Goal: Find contact information: Obtain details needed to contact an individual or organization

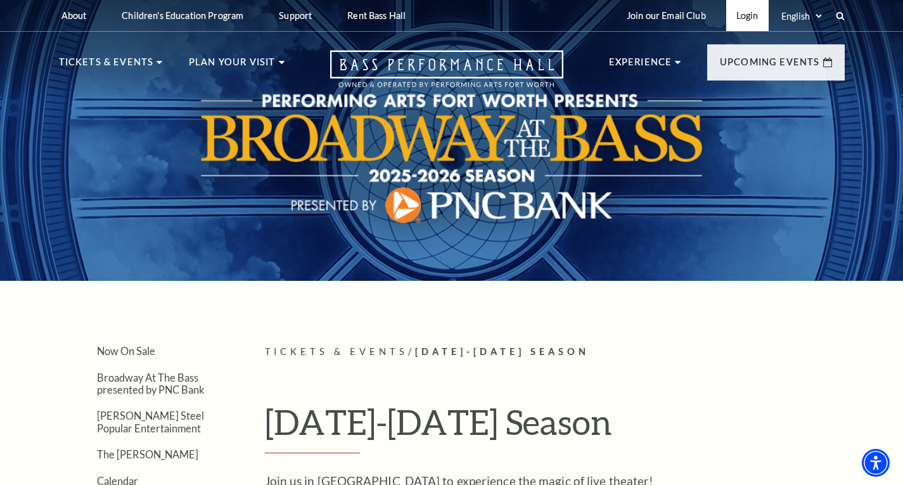
click at [751, 14] on link "Login" at bounding box center [748, 15] width 42 height 31
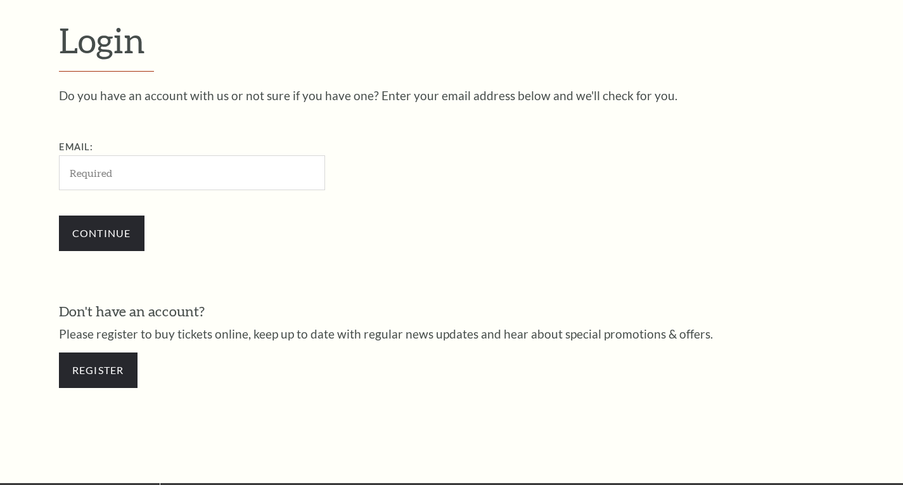
scroll to position [363, 0]
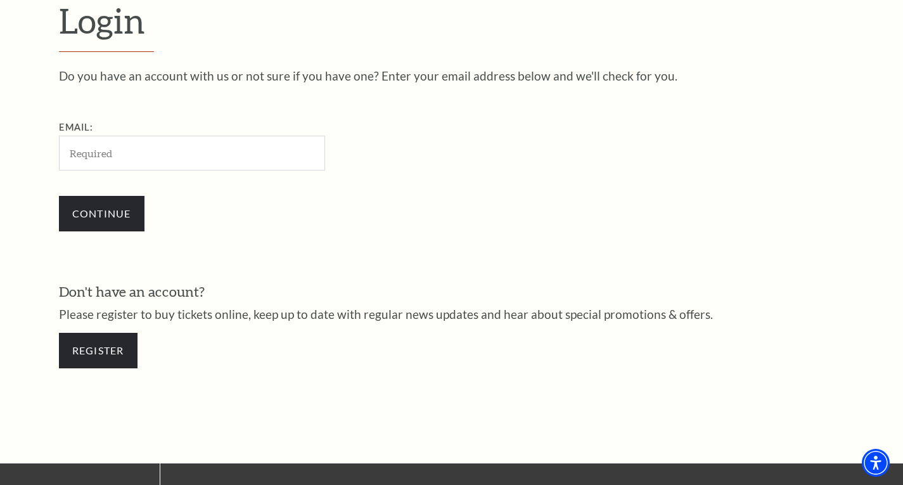
click at [173, 158] on input "Email:" at bounding box center [192, 153] width 266 height 35
type input "diane_g_dunn@yahoo.com"
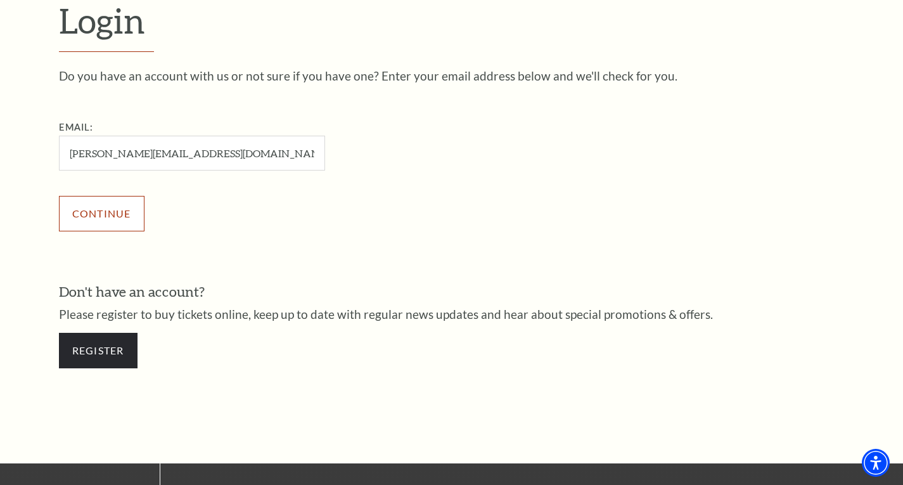
click at [125, 219] on input "Continue" at bounding box center [102, 214] width 86 height 36
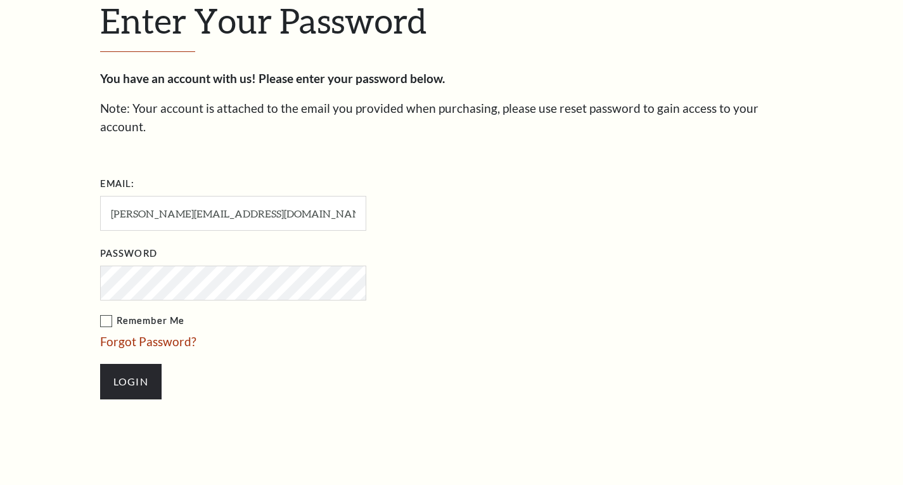
scroll to position [375, 0]
drag, startPoint x: 105, startPoint y: 301, endPoint x: 127, endPoint y: 352, distance: 55.1
click at [106, 313] on label "Remember Me" at bounding box center [296, 321] width 393 height 16
click at [0, 0] on input "Remember Me" at bounding box center [0, 0] width 0 height 0
click at [136, 368] on input "Login" at bounding box center [130, 382] width 61 height 36
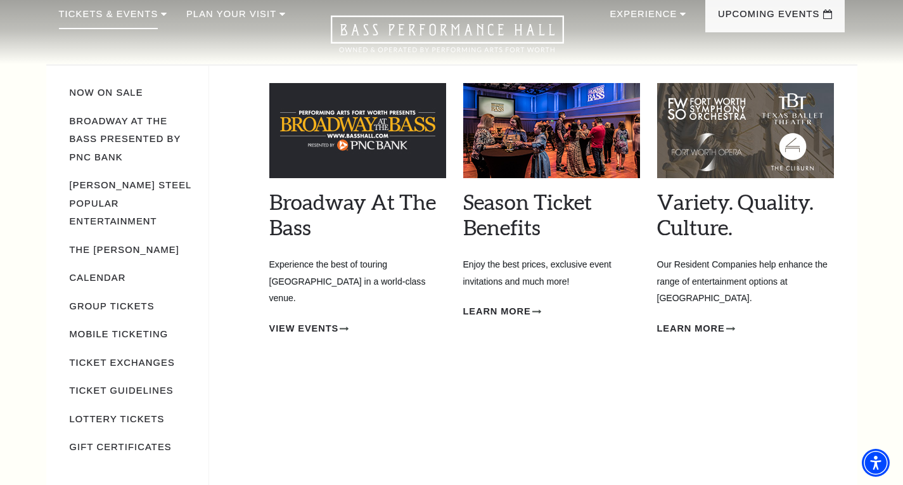
scroll to position [63, 0]
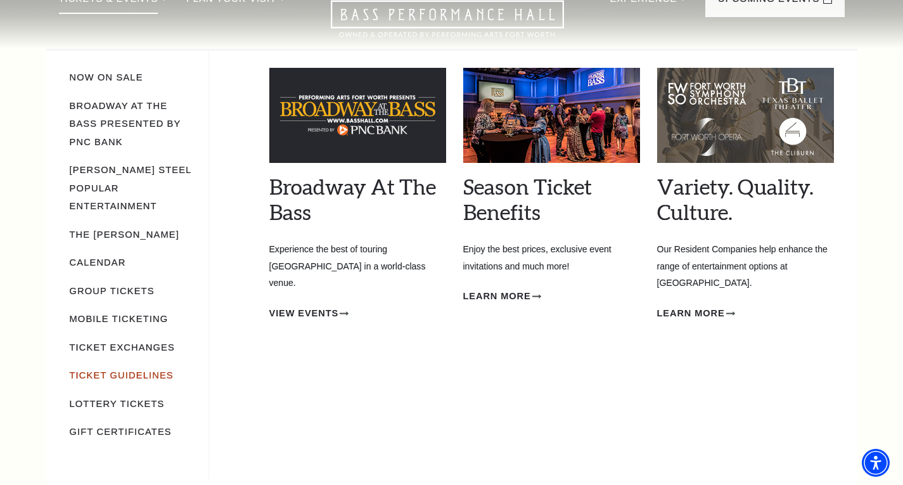
click at [106, 370] on link "Ticket Guidelines" at bounding box center [122, 375] width 104 height 10
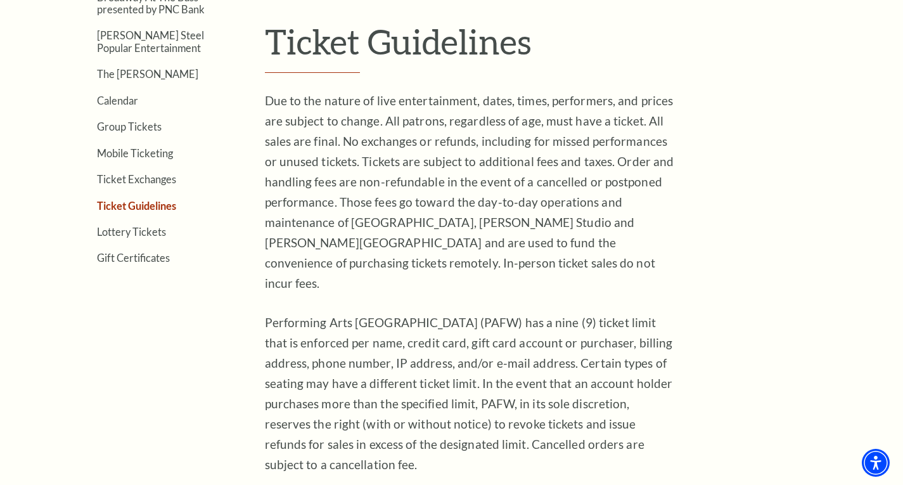
scroll to position [507, 0]
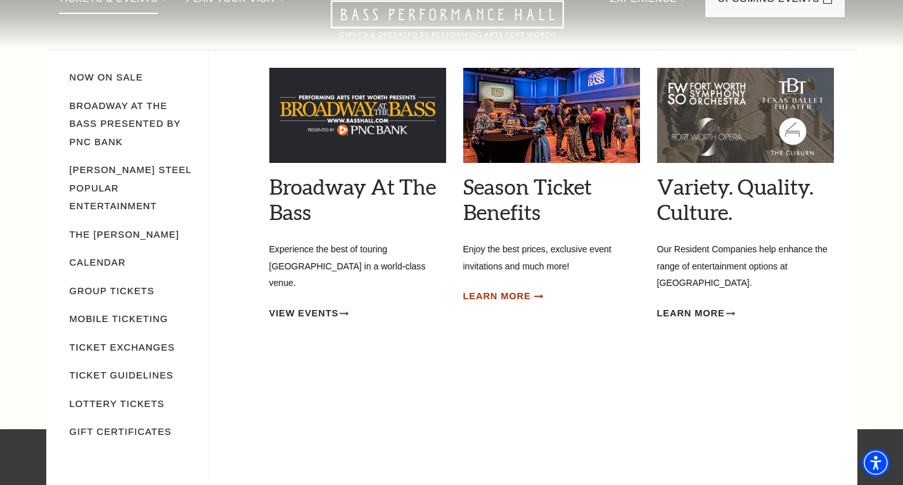
click at [501, 299] on span "Learn More" at bounding box center [497, 296] width 68 height 16
click at [509, 295] on span "Learn More" at bounding box center [497, 296] width 68 height 16
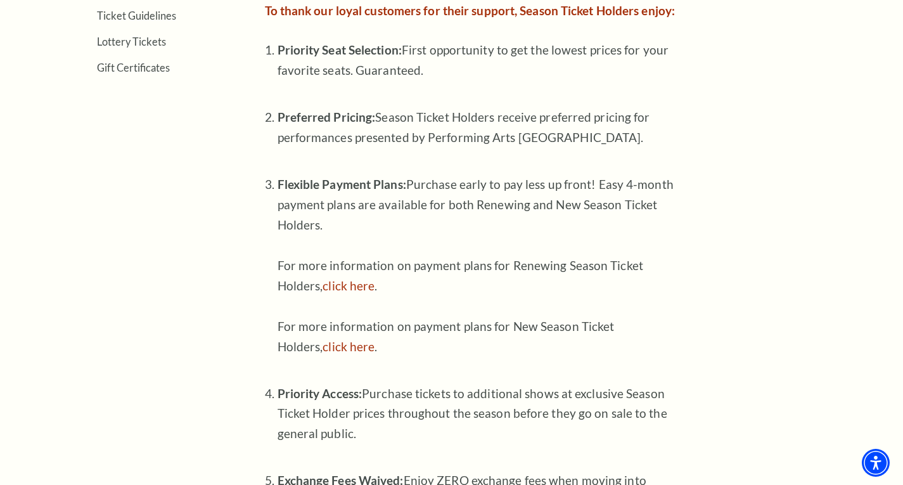
scroll to position [254, 0]
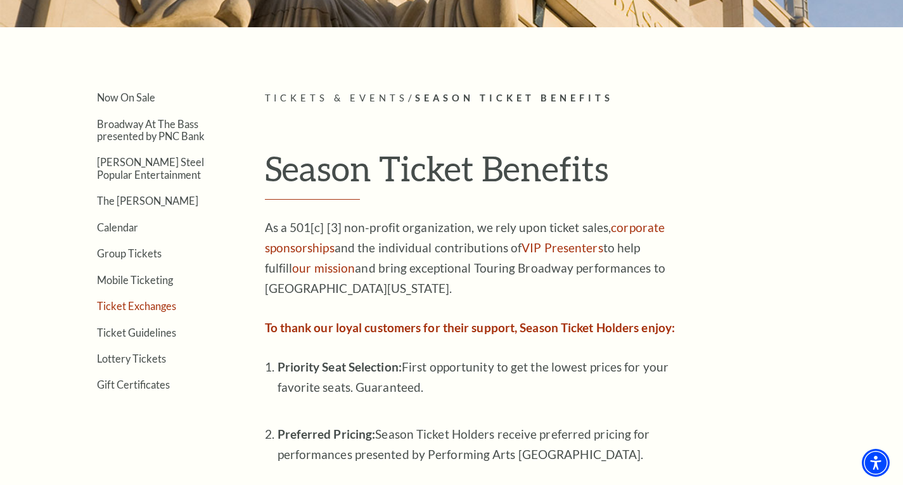
click at [137, 307] on link "Ticket Exchanges" at bounding box center [136, 306] width 79 height 12
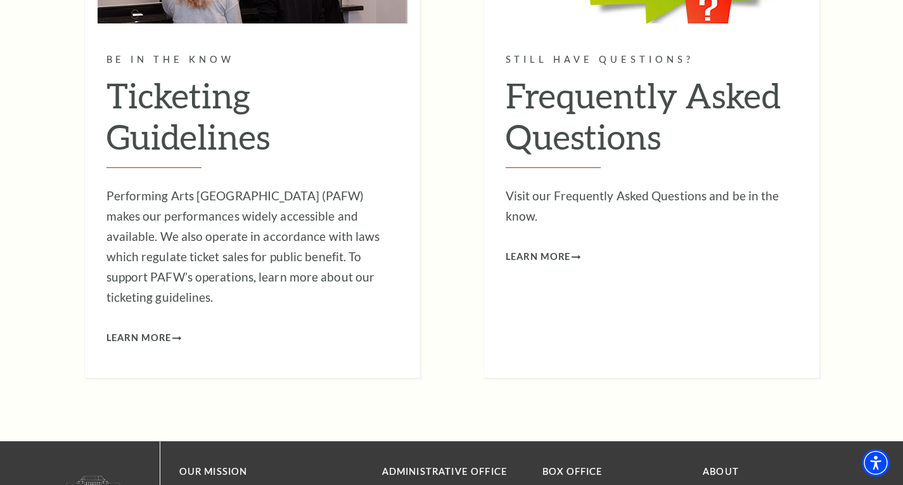
scroll to position [4247, 0]
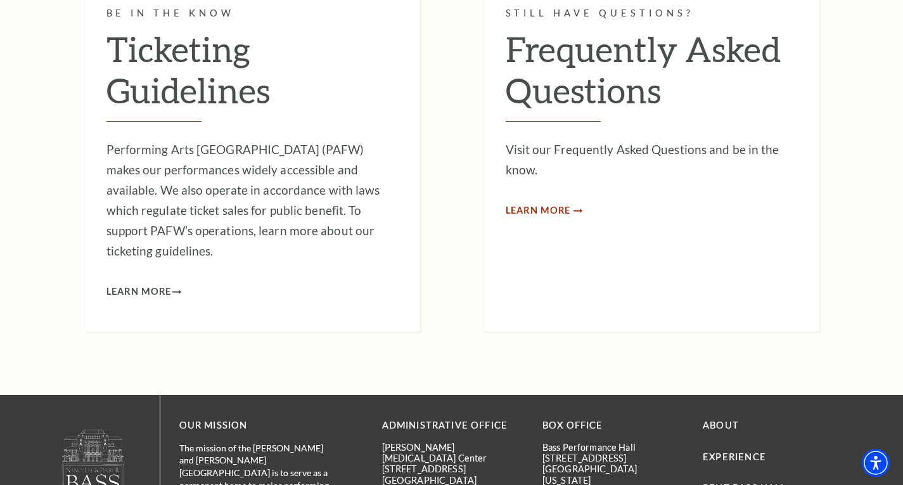
click at [541, 203] on span "Learn More" at bounding box center [538, 211] width 65 height 16
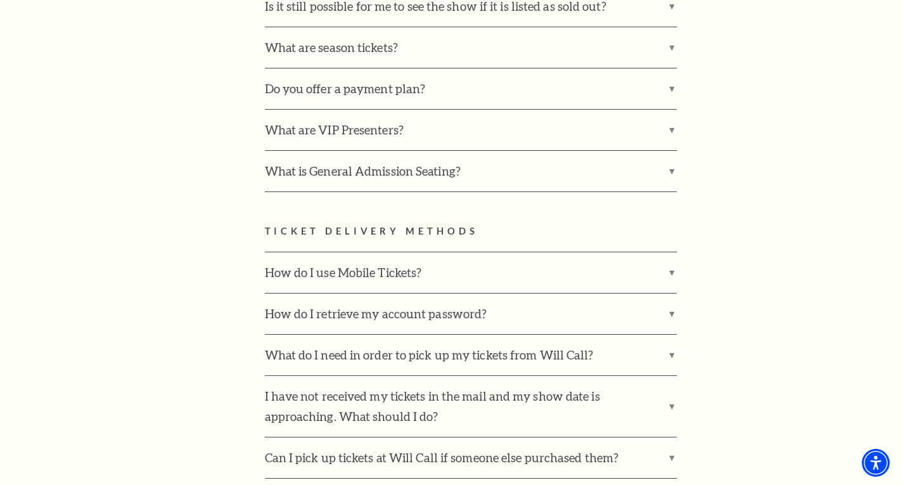
scroll to position [824, 0]
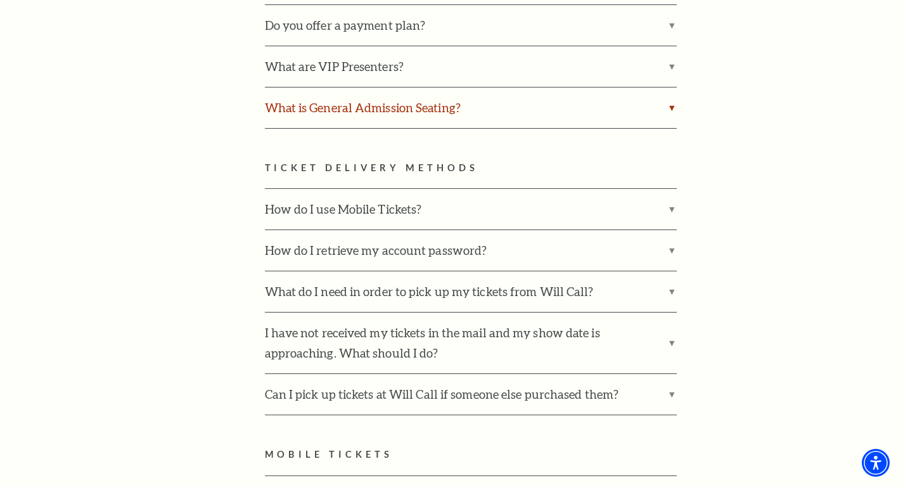
click at [671, 90] on label "What is General Admission Seating?" at bounding box center [471, 107] width 412 height 41
click at [0, 0] on input "What is General Admission Seating?" at bounding box center [0, 0] width 0 height 0
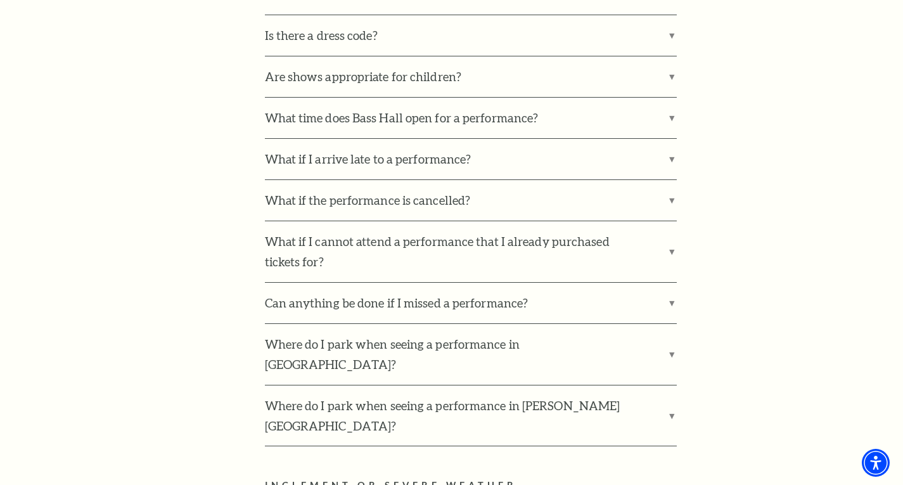
scroll to position [1965, 0]
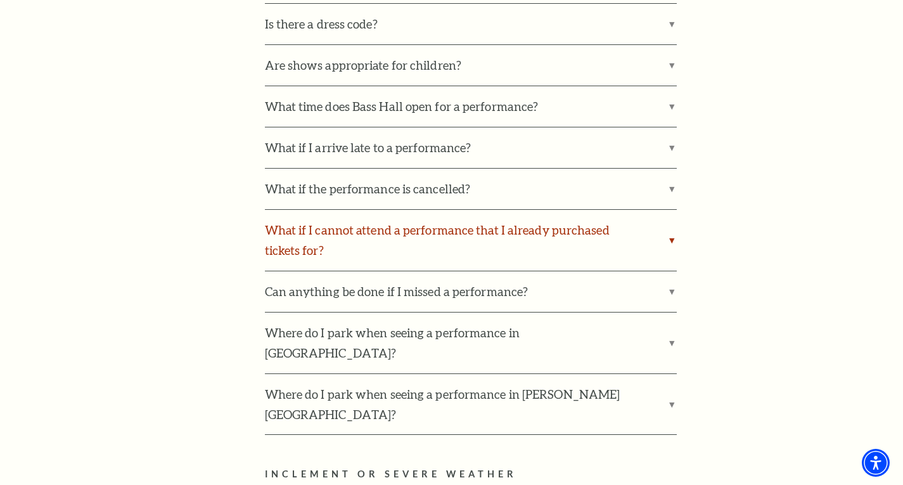
click at [664, 210] on label "What if I cannot attend a performance that I already purchased tickets for?" at bounding box center [471, 240] width 412 height 61
click at [0, 0] on input "What if I cannot attend a performance that I already purchased tickets for?" at bounding box center [0, 0] width 0 height 0
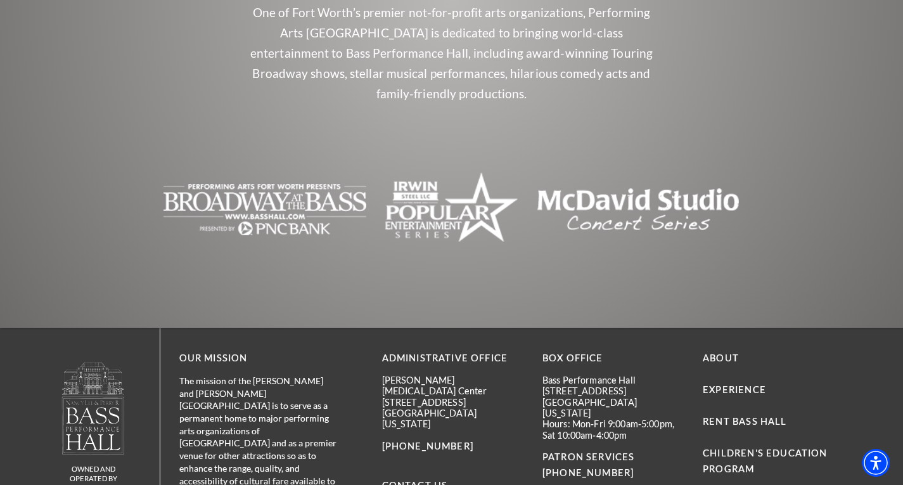
scroll to position [4631, 0]
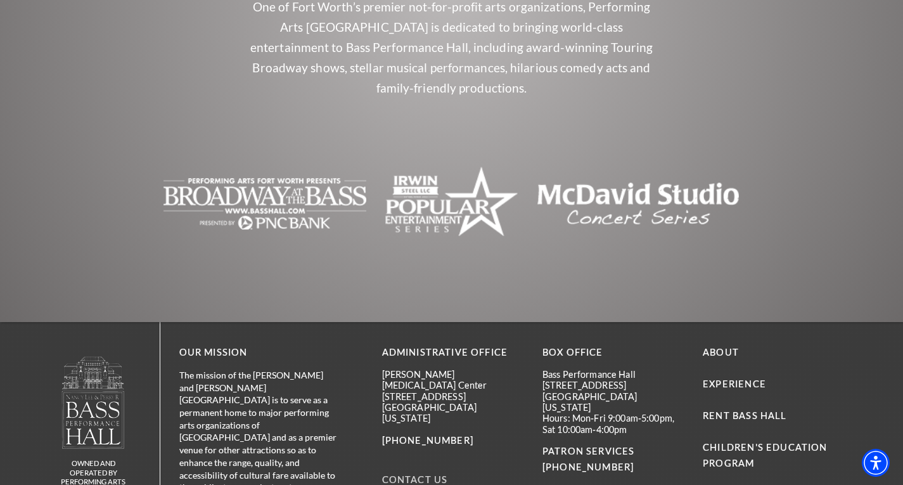
click at [421, 474] on link "Contact Us" at bounding box center [415, 479] width 66 height 11
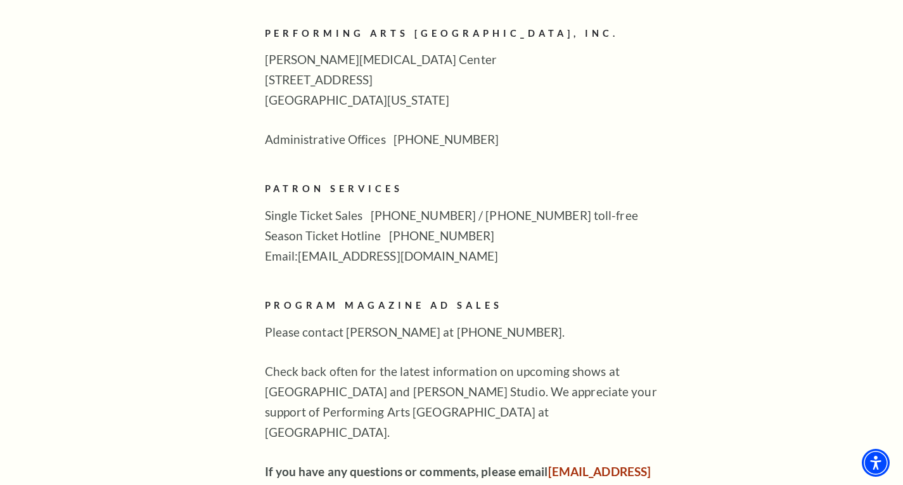
scroll to position [697, 0]
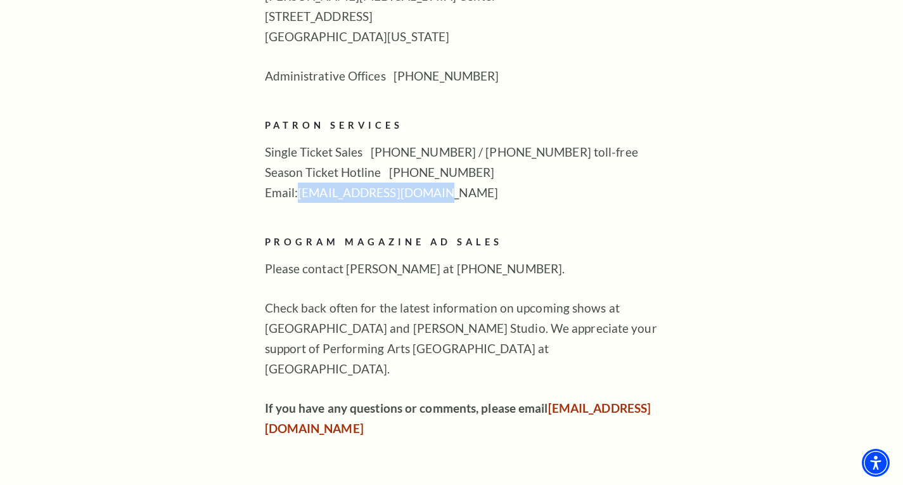
drag, startPoint x: 432, startPoint y: 168, endPoint x: 320, endPoint y: 180, distance: 112.9
click at [303, 176] on p "Single Ticket Sales 817-212-4280 / 877-212-4280 toll-free Season Ticket Hotline…" at bounding box center [471, 172] width 412 height 61
click at [467, 181] on p "Single Ticket Sales 817-212-4280 / 877-212-4280 toll-free Season Ticket Hotline…" at bounding box center [471, 172] width 412 height 61
drag, startPoint x: 452, startPoint y: 200, endPoint x: 444, endPoint y: 200, distance: 7.6
click at [451, 199] on div "The Hall exists for the community. So that we can make it representative of you…" at bounding box center [471, 106] width 412 height 665
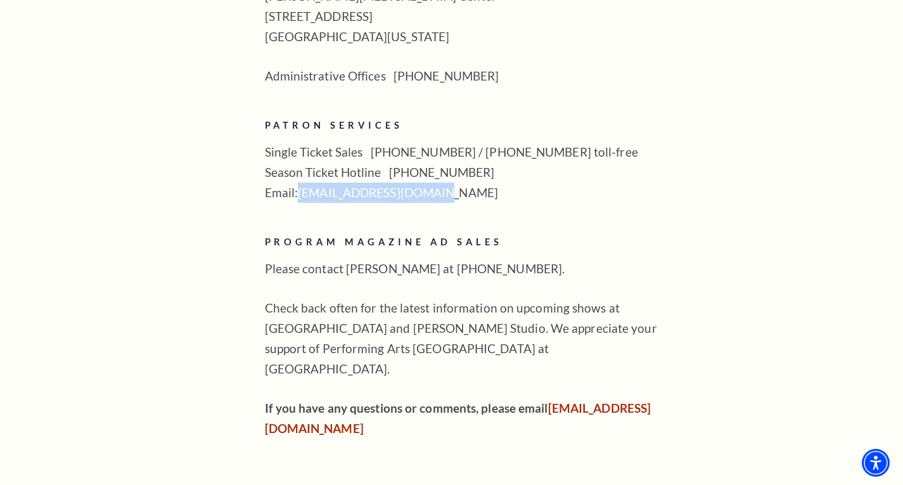
drag, startPoint x: 425, startPoint y: 173, endPoint x: 299, endPoint y: 181, distance: 126.4
click at [299, 181] on p "Single Ticket Sales 817-212-4280 / 877-212-4280 toll-free Season Ticket Hotline…" at bounding box center [471, 172] width 412 height 61
copy p "[EMAIL_ADDRESS][DOMAIN_NAME]"
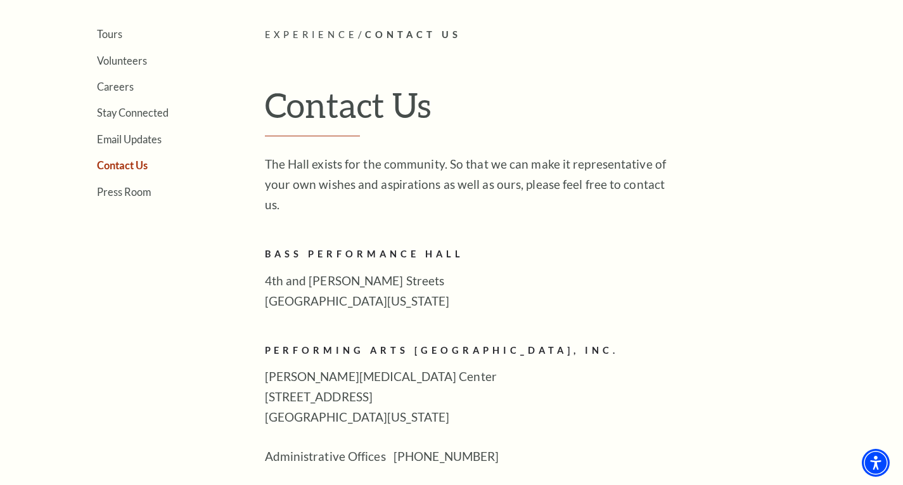
scroll to position [254, 0]
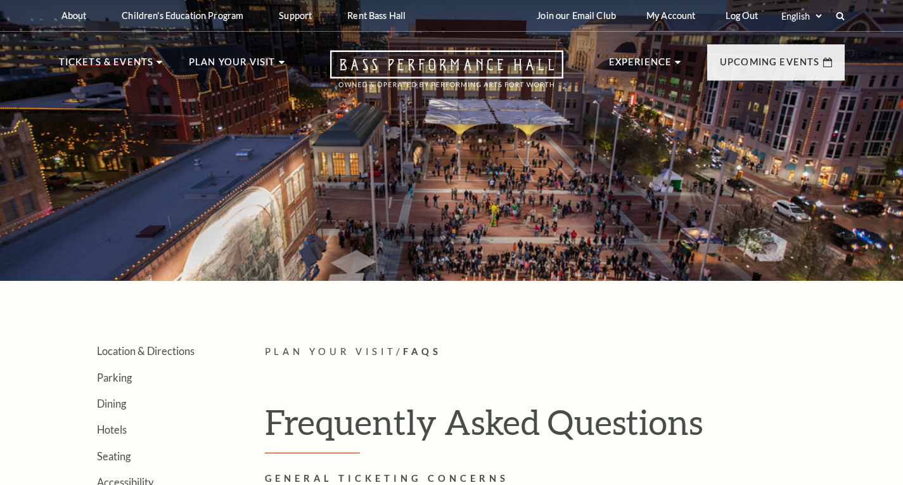
scroll to position [4631, 0]
